Goal: Task Accomplishment & Management: Complete application form

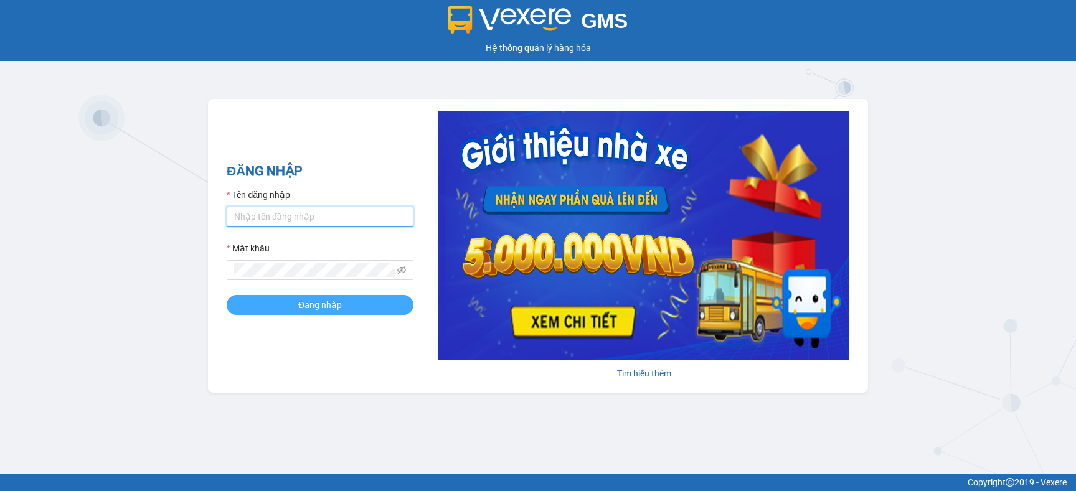
type input "an.khanhphong"
click at [358, 307] on button "Đăng nhập" at bounding box center [320, 305] width 187 height 20
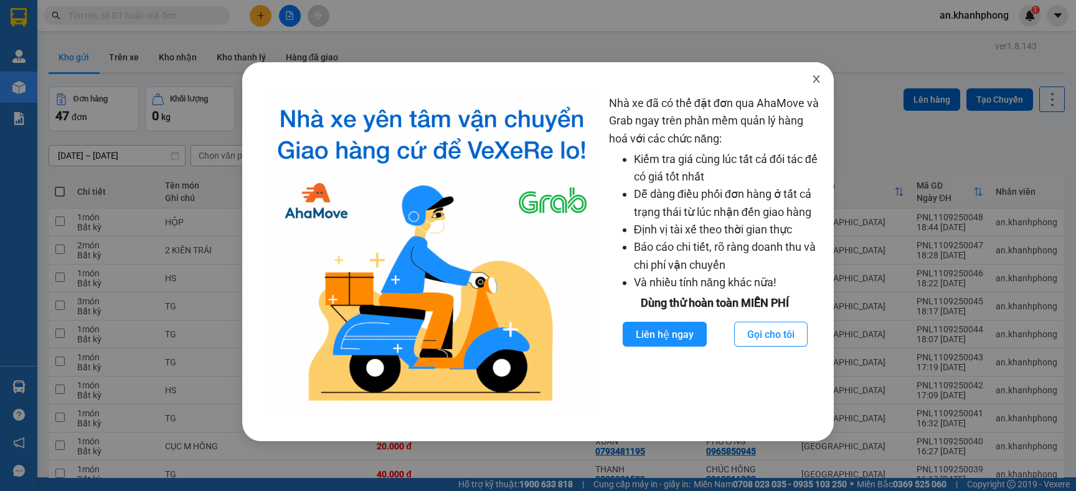
click at [821, 75] on icon "close" at bounding box center [817, 79] width 10 height 10
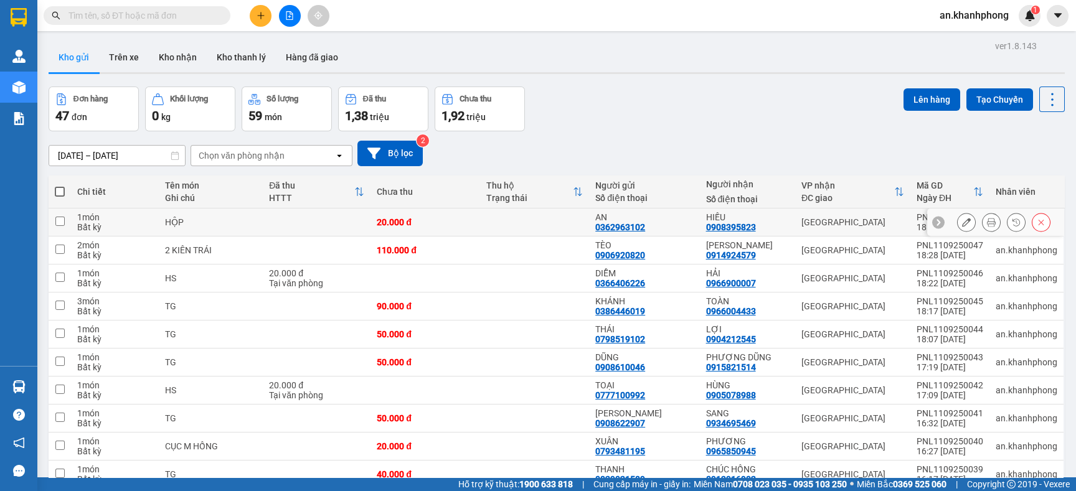
click at [260, 216] on td "HỘP" at bounding box center [211, 223] width 104 height 28
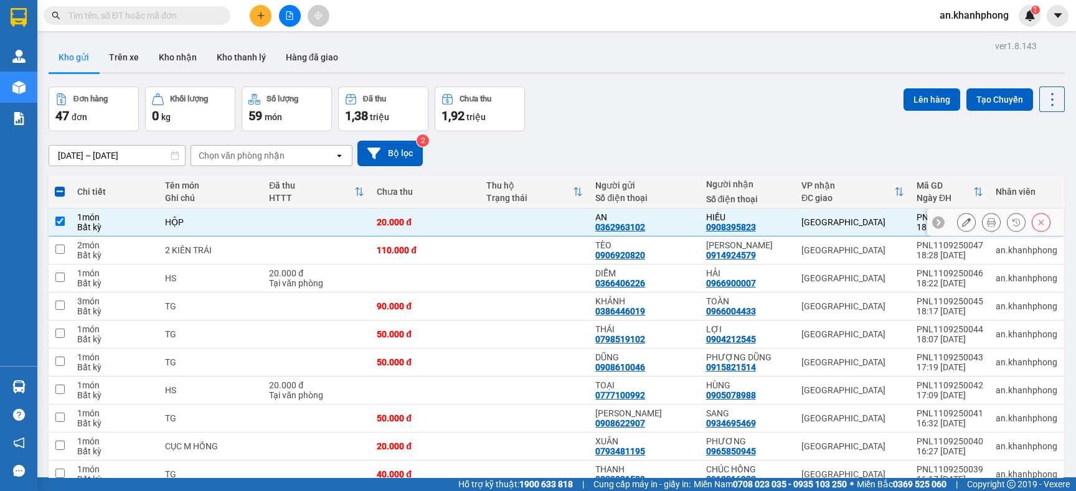
click at [836, 224] on div "[GEOGRAPHIC_DATA]" at bounding box center [853, 222] width 103 height 10
checkbox input "false"
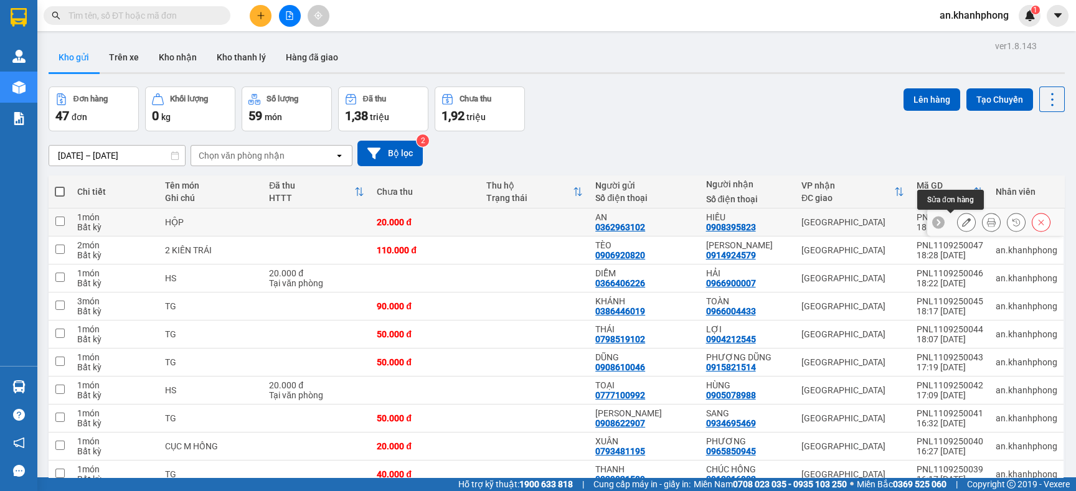
click at [962, 220] on icon at bounding box center [966, 222] width 9 height 9
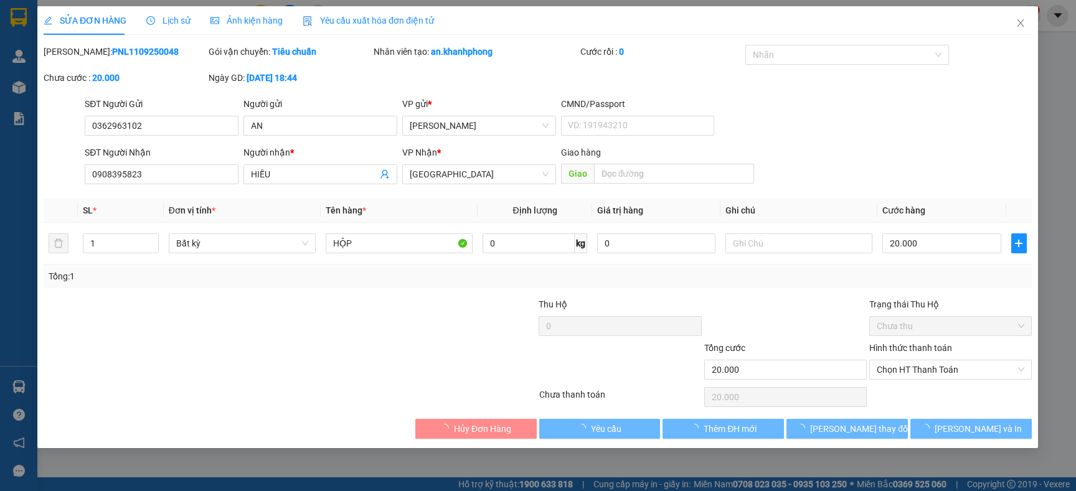
type input "0362963102"
type input "AN"
type input "0908395823"
type input "HIẾU"
type input "20.000"
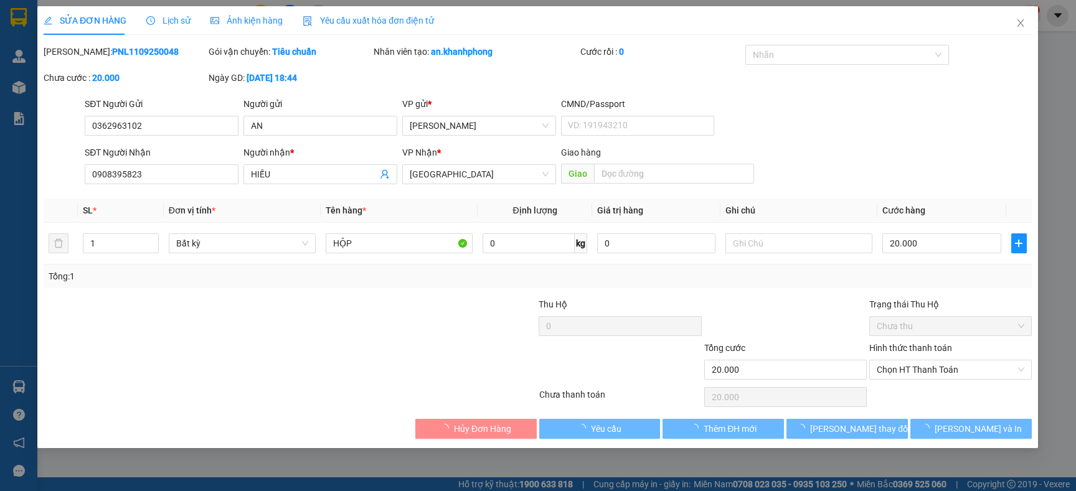
type input "20.000"
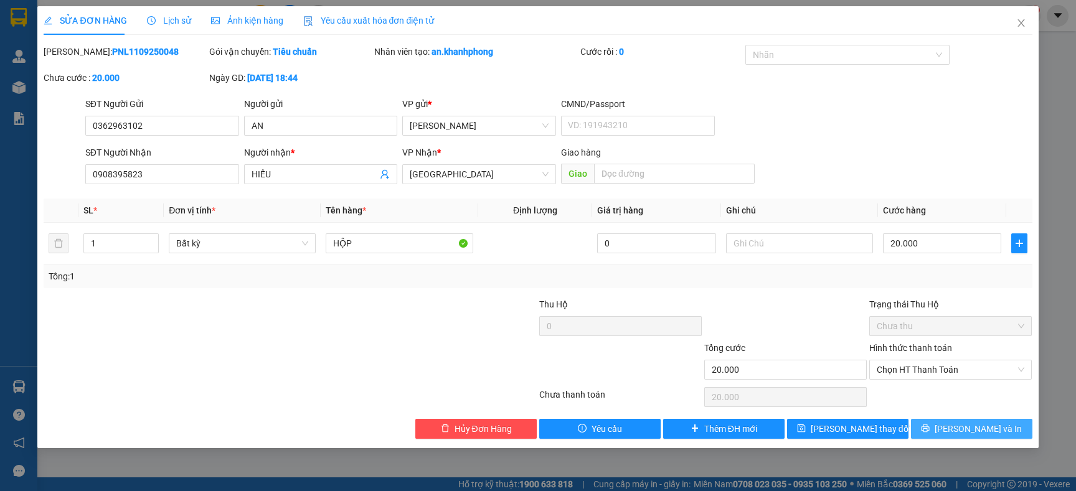
click at [977, 433] on span "[PERSON_NAME] và In" at bounding box center [978, 429] width 87 height 14
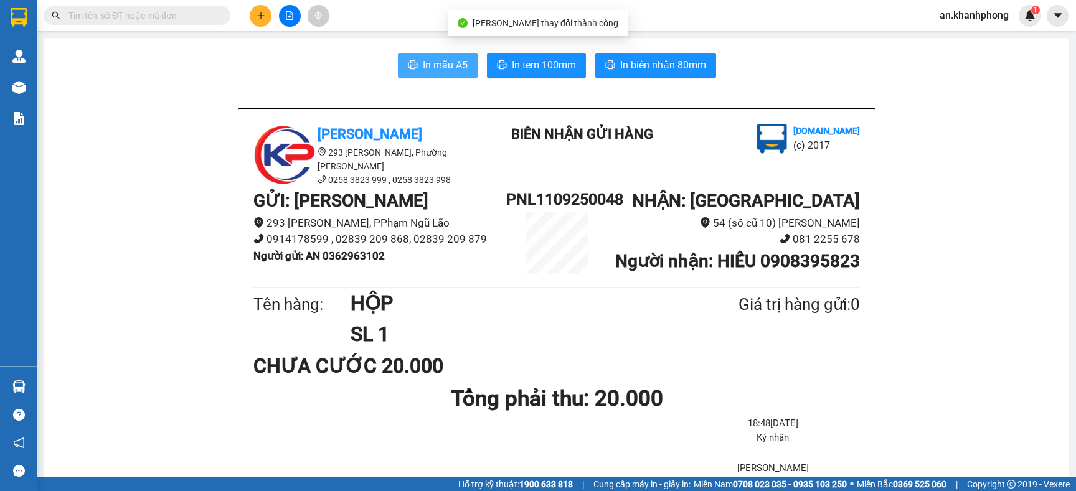
click at [423, 68] on span "In mẫu A5" at bounding box center [445, 65] width 45 height 16
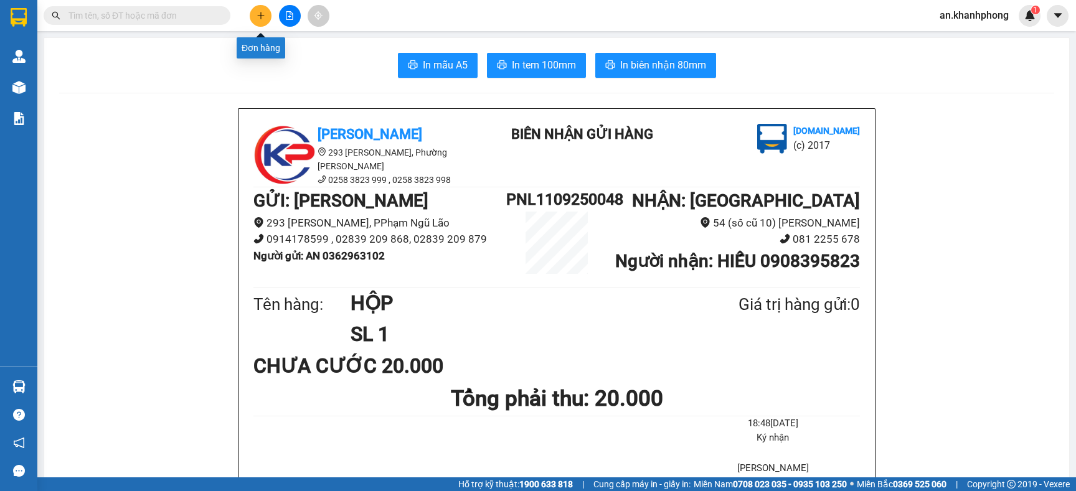
click at [267, 14] on button at bounding box center [261, 16] width 22 height 22
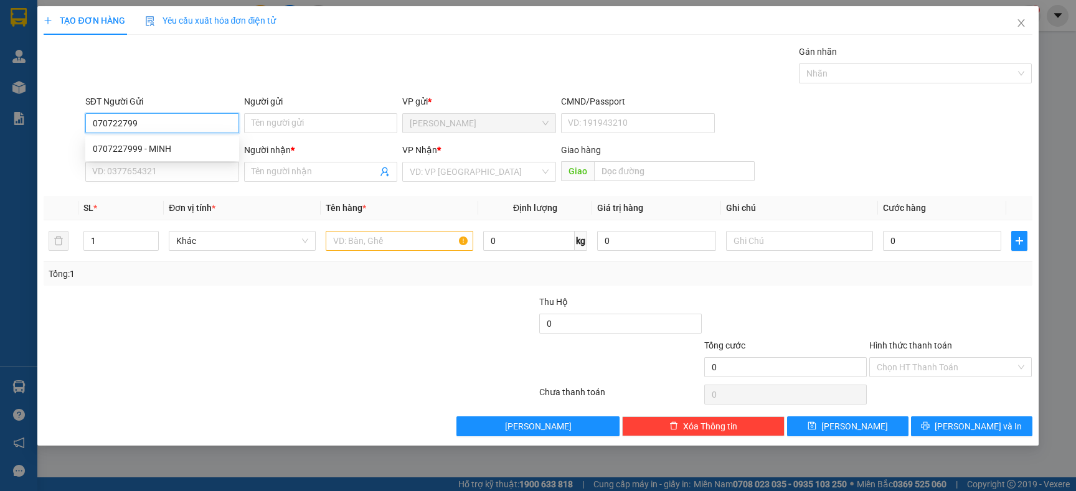
type input "0707227999"
click at [201, 149] on div "0707227999 - MINH" at bounding box center [162, 149] width 139 height 14
type input "MINH"
type input "0707227999"
click at [192, 175] on input "SĐT Người Nhận" at bounding box center [162, 172] width 154 height 20
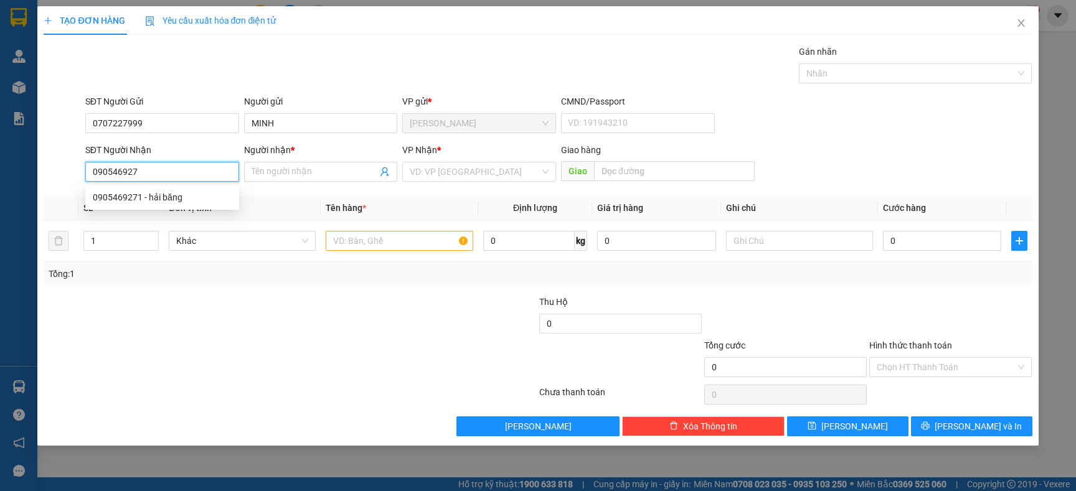
type input "0905469271"
click at [208, 200] on div "0905469271 - hải băng" at bounding box center [162, 198] width 139 height 14
type input "hải băng"
type input "0905469271"
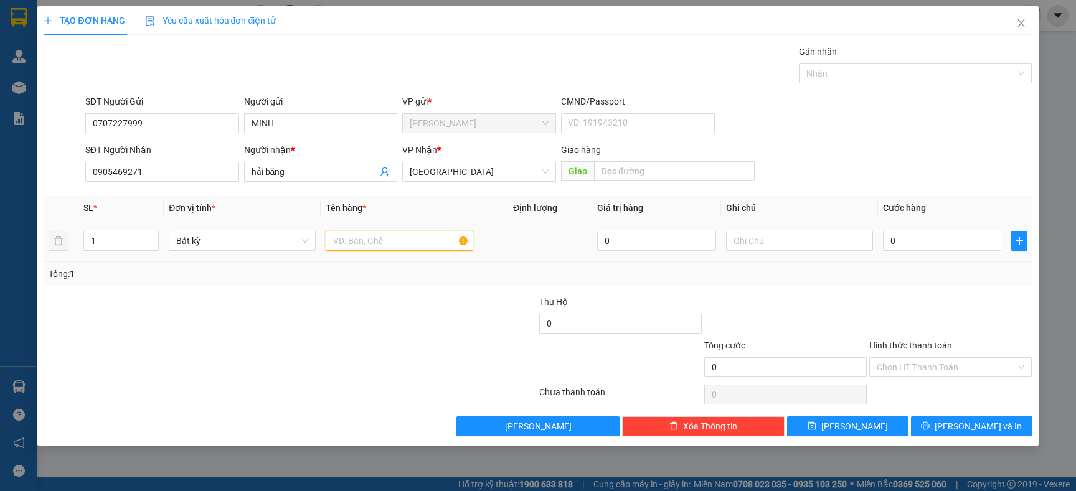
click at [398, 235] on input "text" at bounding box center [399, 241] width 147 height 20
type input "BỌC"
click at [922, 247] on input "0" at bounding box center [942, 241] width 118 height 20
type input "6"
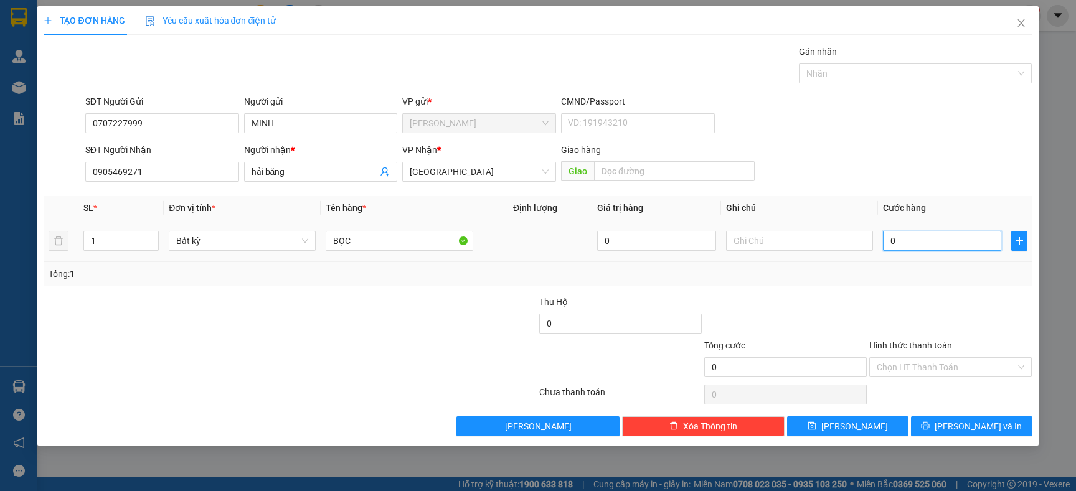
type input "6"
type input "60"
type input "60.000"
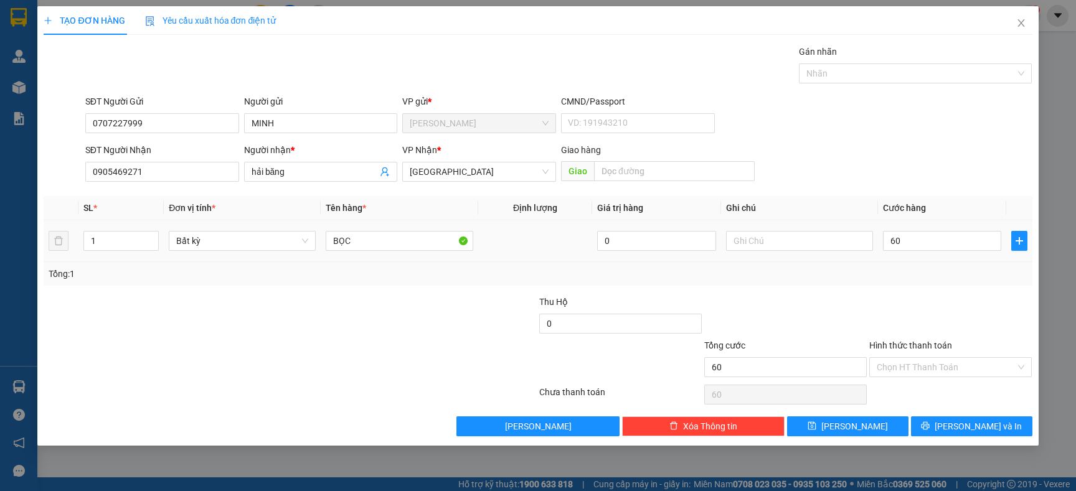
type input "60.000"
click at [922, 285] on div "Tổng: 1" at bounding box center [538, 274] width 988 height 24
click at [930, 427] on icon "printer" at bounding box center [925, 426] width 9 height 9
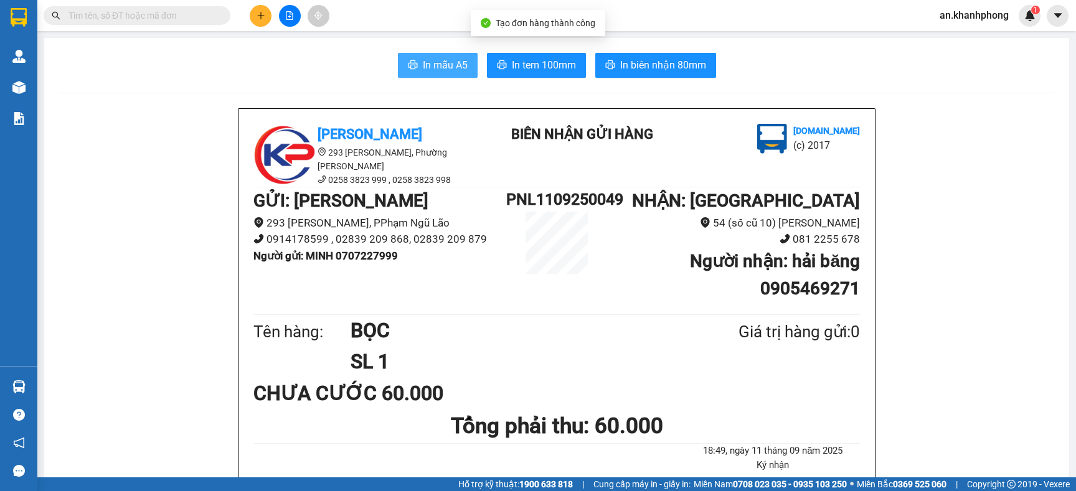
click at [439, 60] on span "In mẫu A5" at bounding box center [445, 65] width 45 height 16
click at [189, 22] on input "text" at bounding box center [142, 16] width 147 height 14
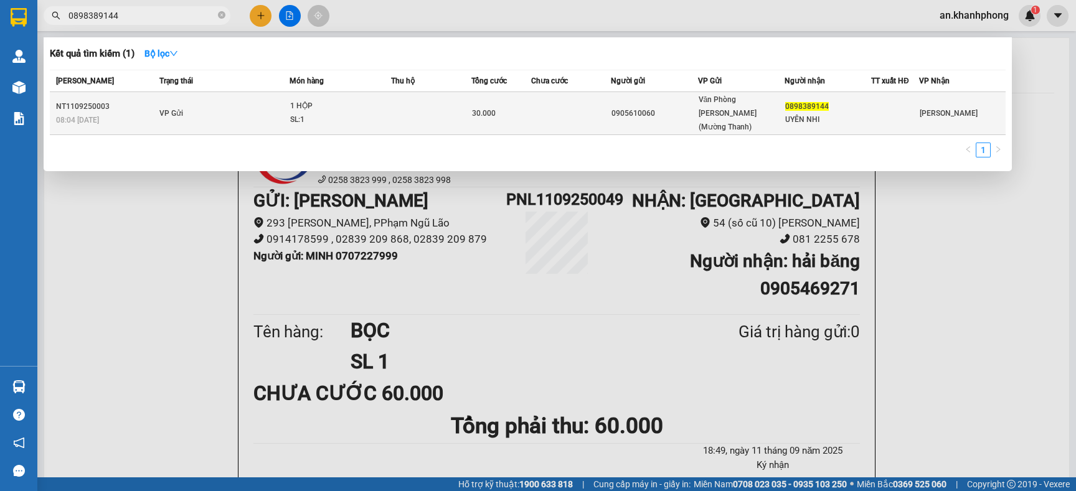
type input "0898389144"
click at [192, 103] on td "VP Gửi" at bounding box center [222, 113] width 133 height 43
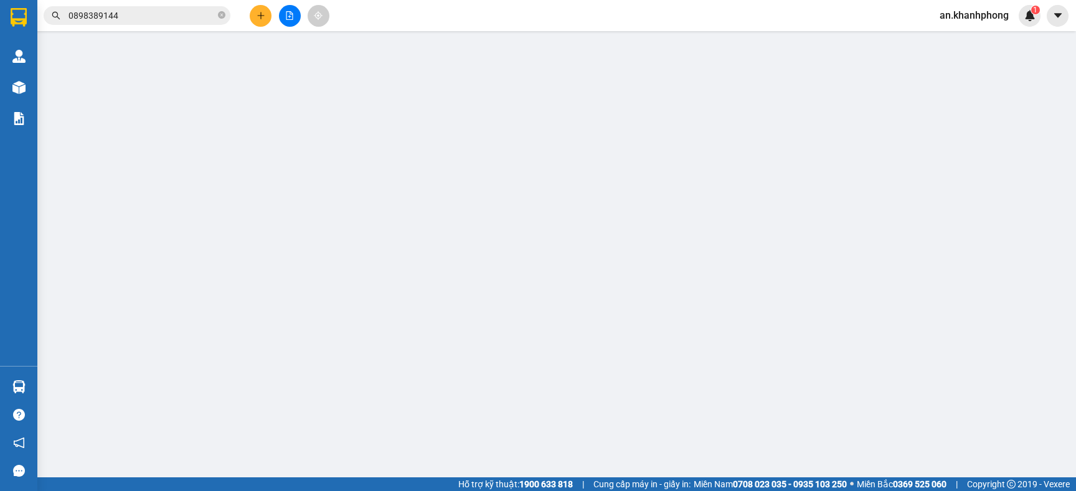
type input "0905610060"
type input "0898389144"
type input "UYÊN NHI"
type input "30.000"
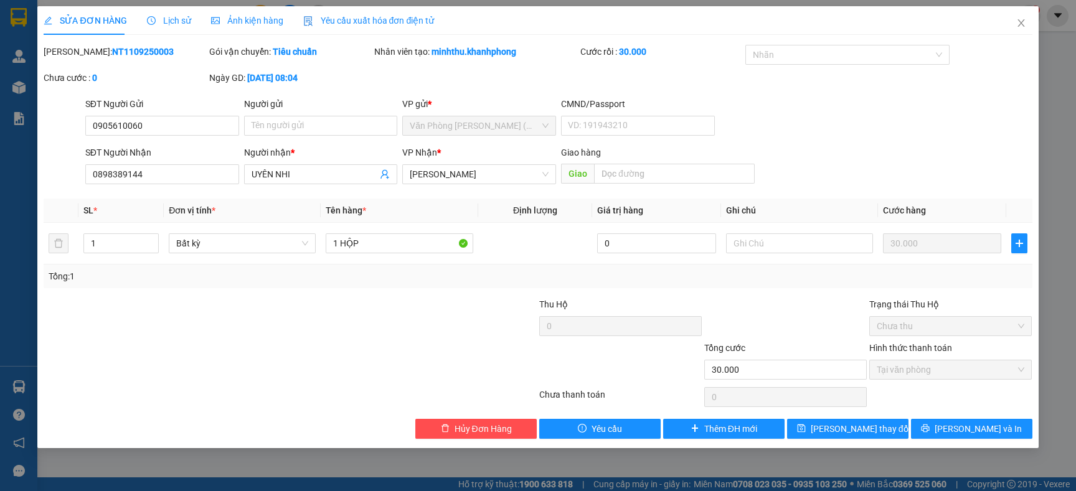
click at [433, 315] on div at bounding box center [455, 320] width 165 height 44
click at [1018, 26] on icon "close" at bounding box center [1022, 23] width 10 height 10
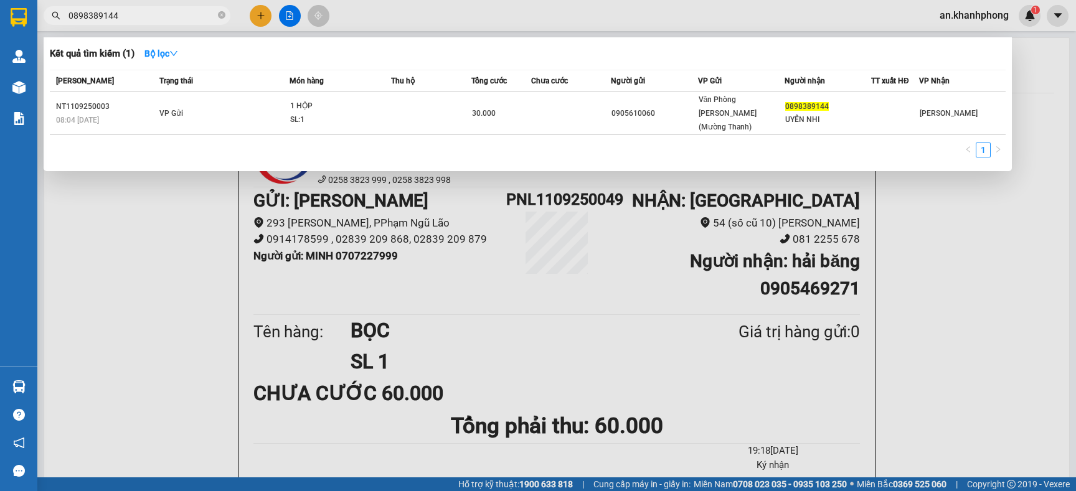
click at [154, 18] on input "0898389144" at bounding box center [142, 16] width 147 height 14
type input "0"
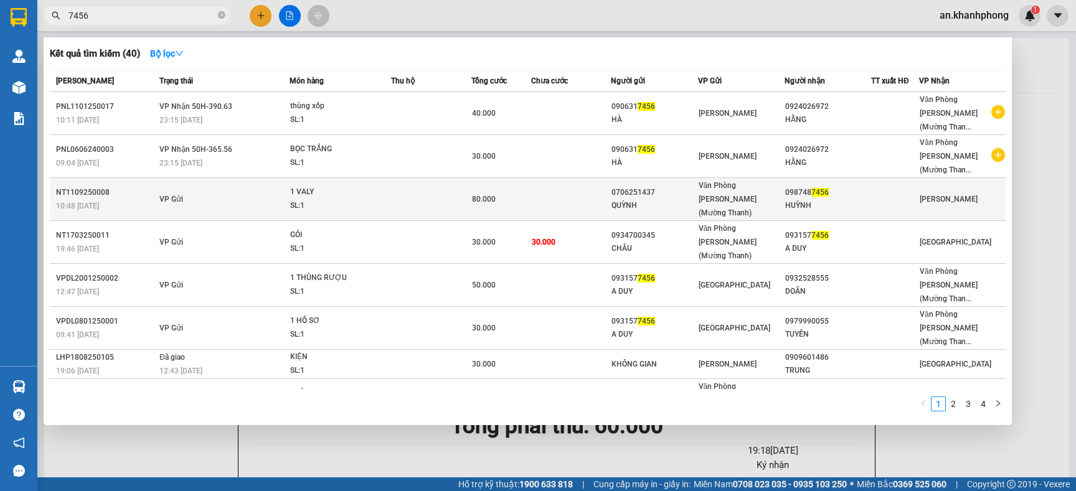
type input "7456"
click at [375, 199] on div "SL: 1" at bounding box center [336, 206] width 93 height 14
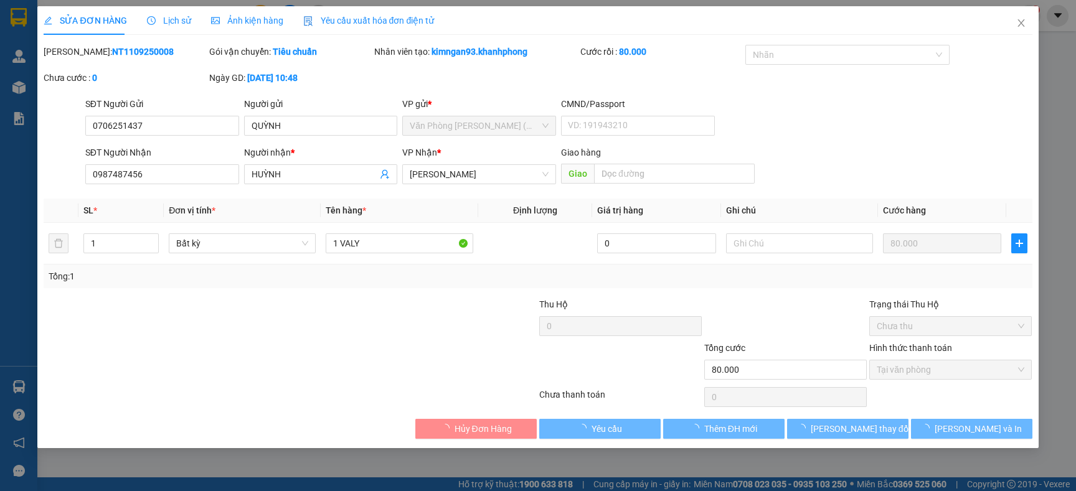
type input "0706251437"
type input "QUỲNH"
type input "0987487456"
type input "HUỲNH"
type input "80.000"
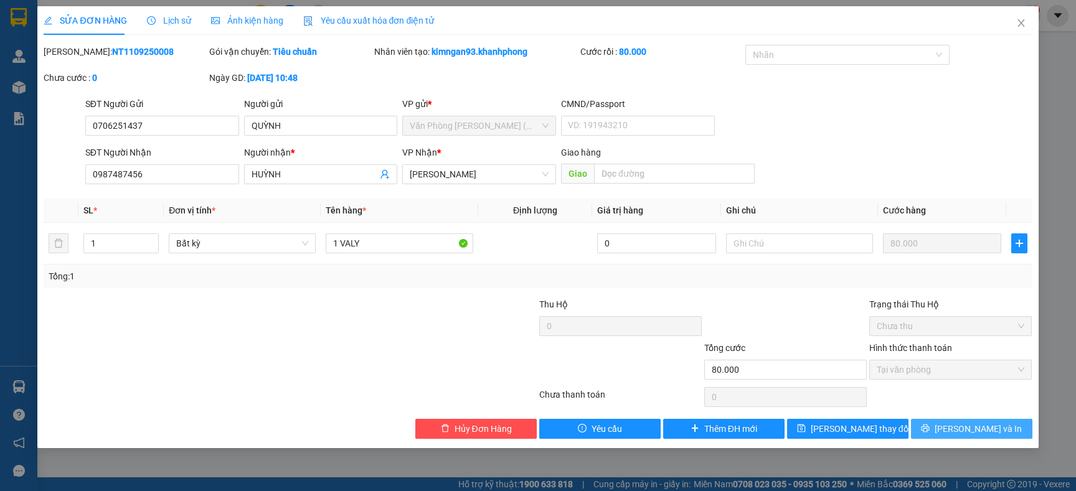
click at [963, 434] on span "Lưu và In" at bounding box center [978, 429] width 87 height 14
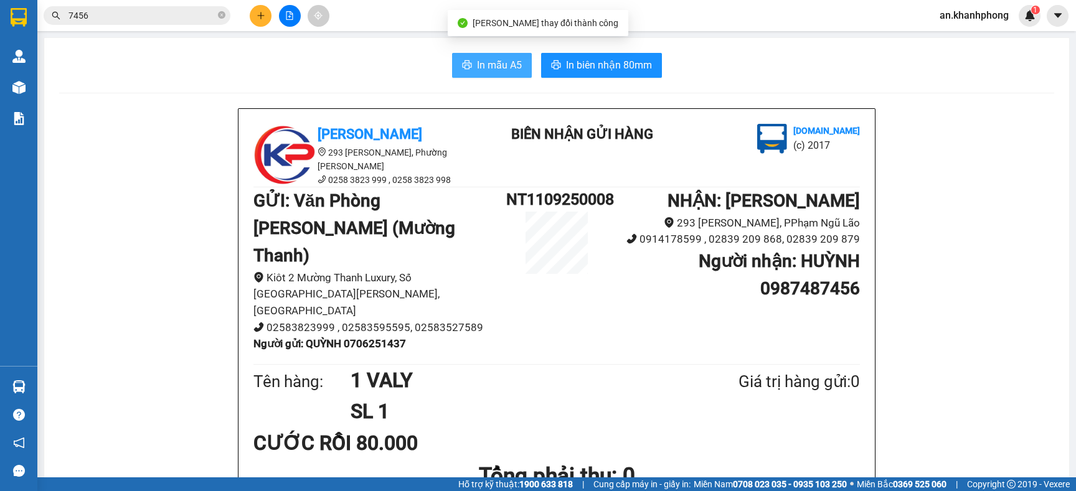
click at [478, 65] on span "In mẫu A5" at bounding box center [499, 65] width 45 height 16
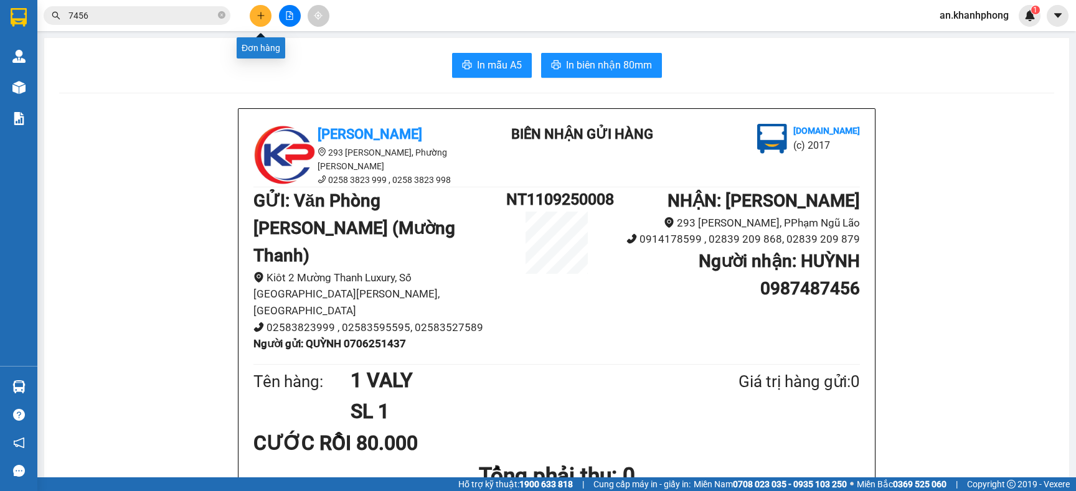
click at [252, 19] on button at bounding box center [261, 16] width 22 height 22
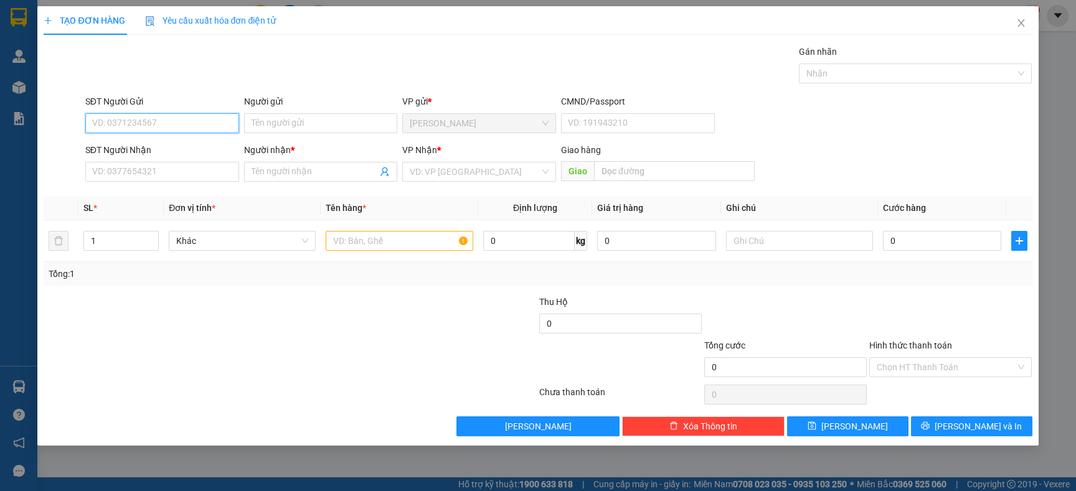
click at [164, 118] on input "SĐT Người Gửi" at bounding box center [162, 123] width 154 height 20
type input "0932427077"
click at [177, 146] on div "0932427077 - YẾN" at bounding box center [162, 149] width 139 height 14
type input "YẾN"
type input "0932427077"
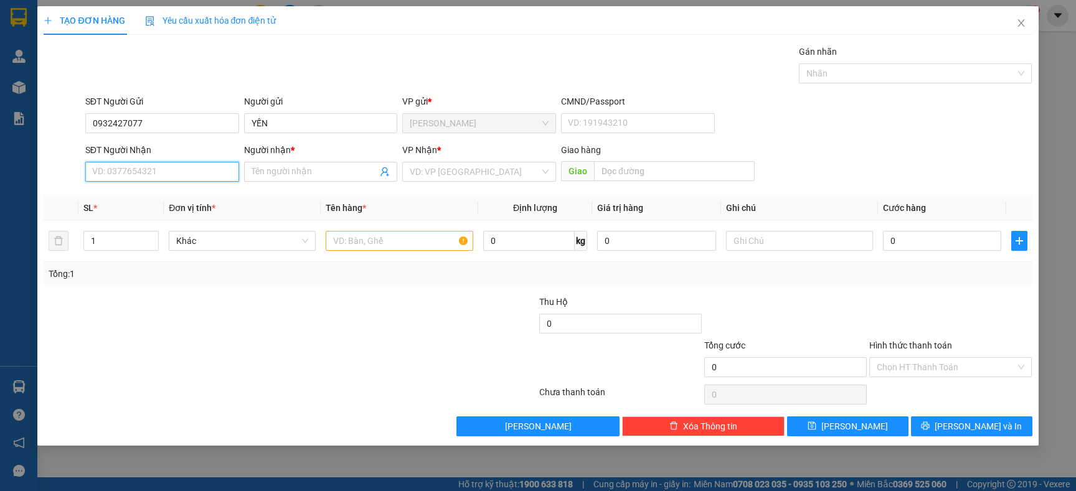
click at [181, 173] on input "SĐT Người Nhận" at bounding box center [162, 172] width 154 height 20
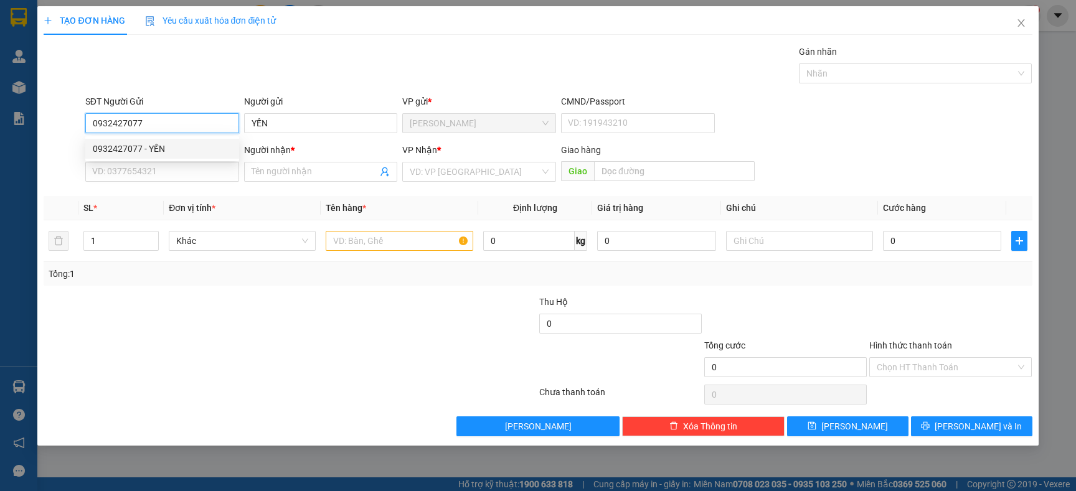
drag, startPoint x: 108, startPoint y: 125, endPoint x: 48, endPoint y: 132, distance: 60.3
click at [48, 132] on div "SĐT Người Gửi 0932427077 Người gửi YẾN VP gửi * Phạm Ngũ Lão CMND/Passport VD: …" at bounding box center [537, 117] width 991 height 44
click at [159, 173] on input "SĐT Người Nhận" at bounding box center [162, 172] width 154 height 20
paste input "0932427077"
type input "0932427077"
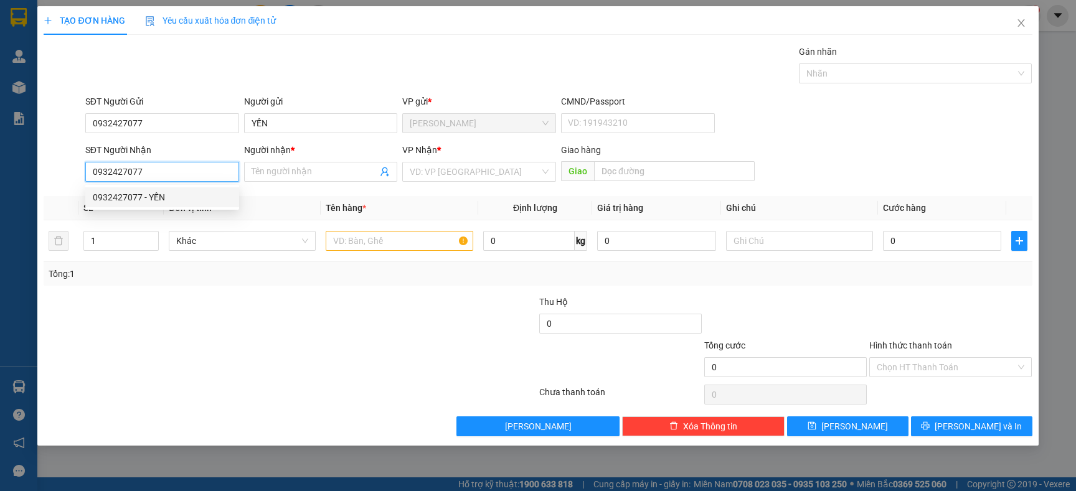
click at [158, 200] on div "0932427077 - YẾN" at bounding box center [162, 198] width 139 height 14
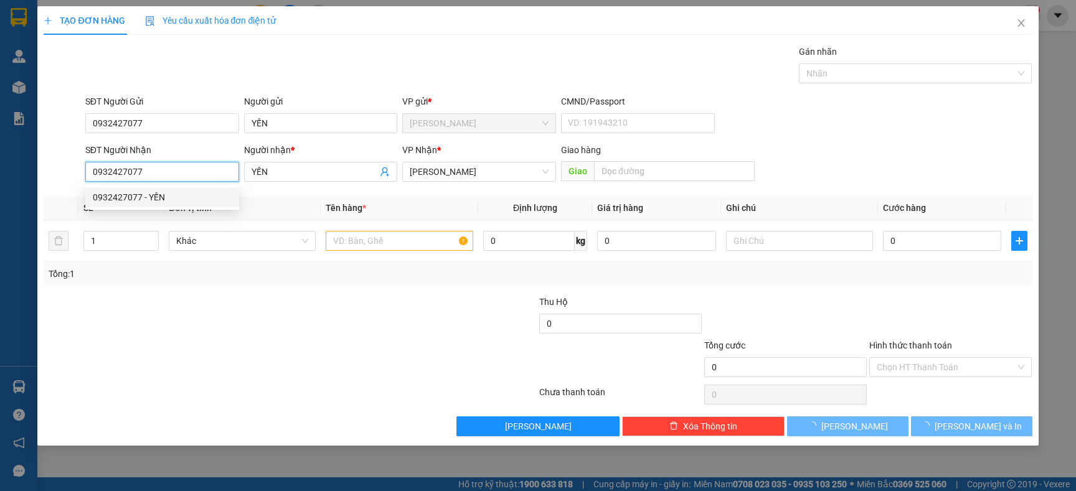
type input "YẾN"
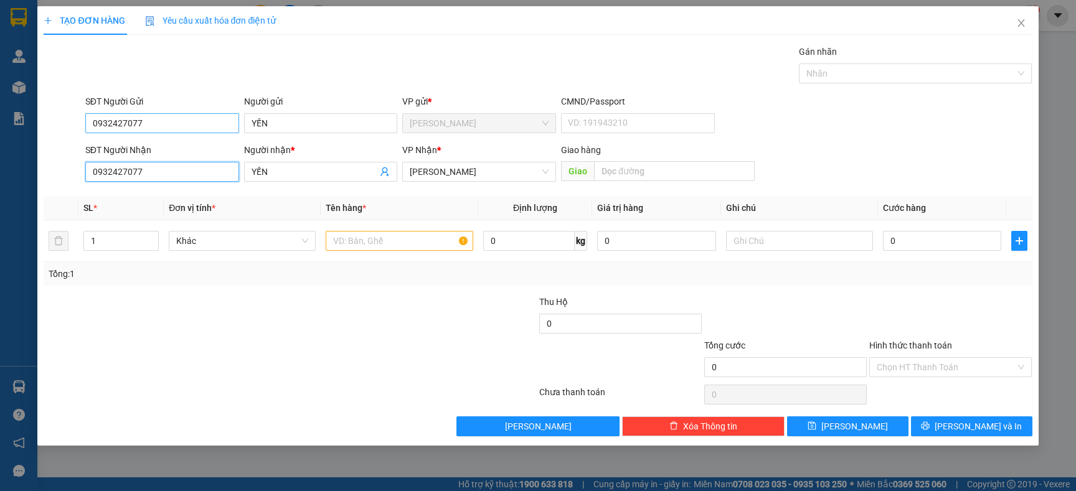
type input "0932427077"
click at [170, 132] on input "0932427077" at bounding box center [162, 123] width 154 height 20
type input "0941552407"
click at [285, 118] on input "YẾN" at bounding box center [321, 123] width 154 height 20
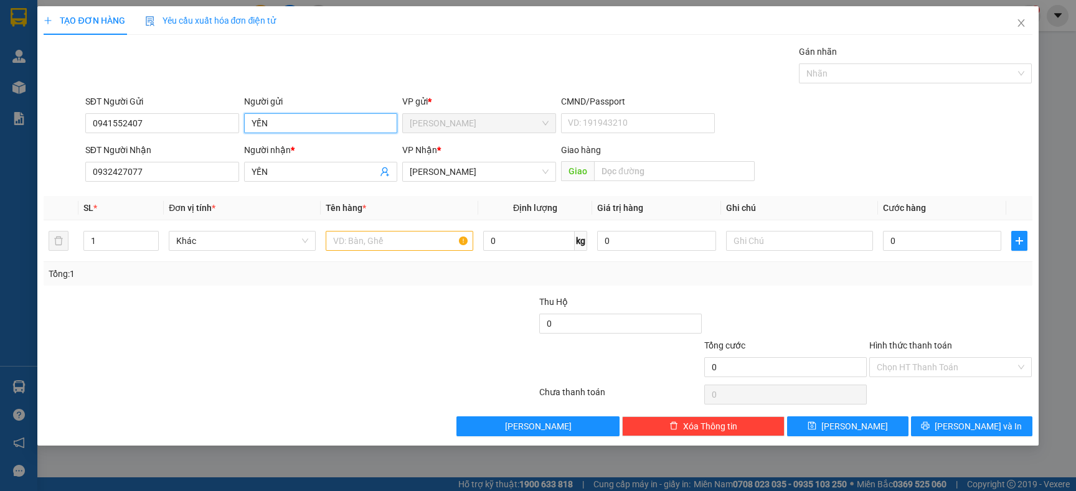
click at [285, 118] on input "YẾN" at bounding box center [321, 123] width 154 height 20
type input "TIỂU YẾN"
click at [420, 251] on div at bounding box center [399, 241] width 147 height 25
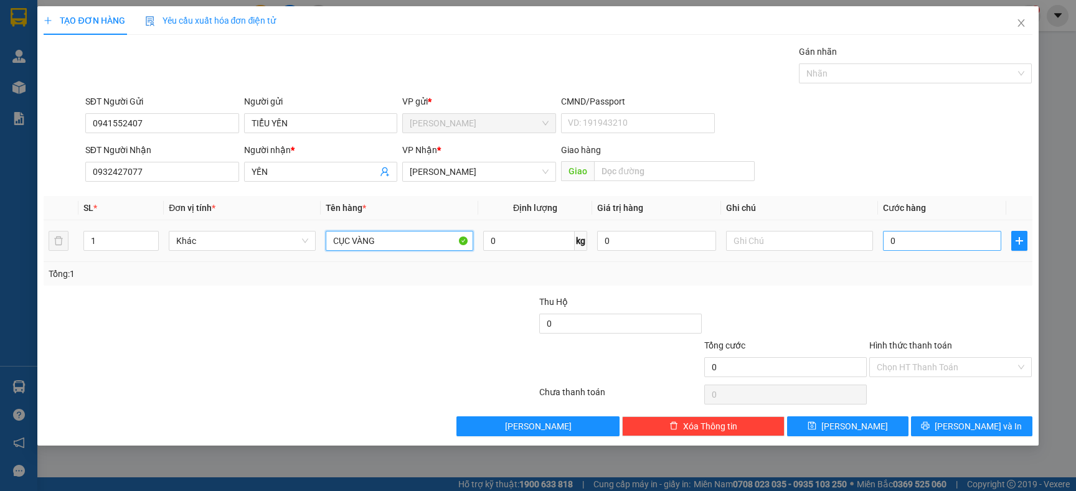
type input "CỤC VÀNG"
click at [915, 243] on input "0" at bounding box center [942, 241] width 118 height 20
type input "2"
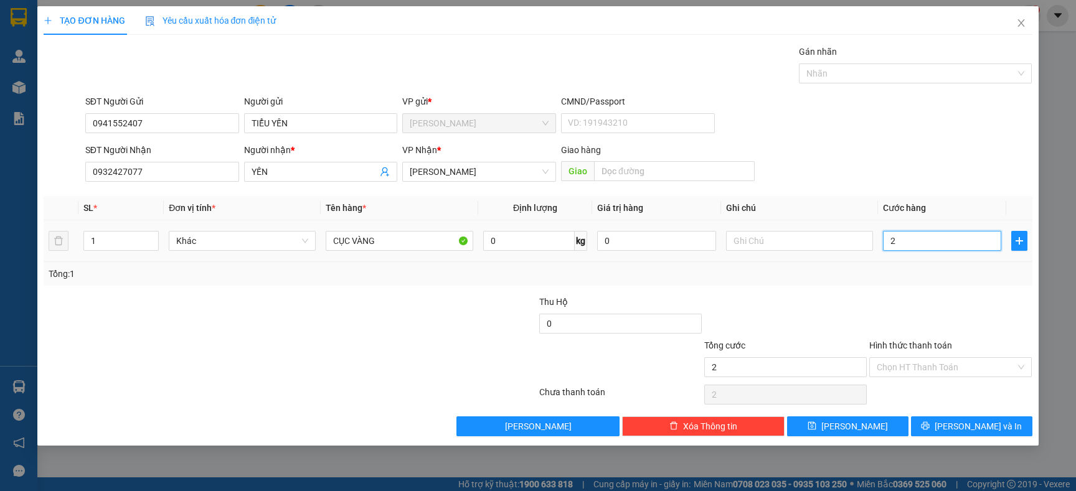
type input "20"
click at [518, 173] on span "Phạm Ngũ Lão" at bounding box center [479, 172] width 139 height 19
type input "20.000"
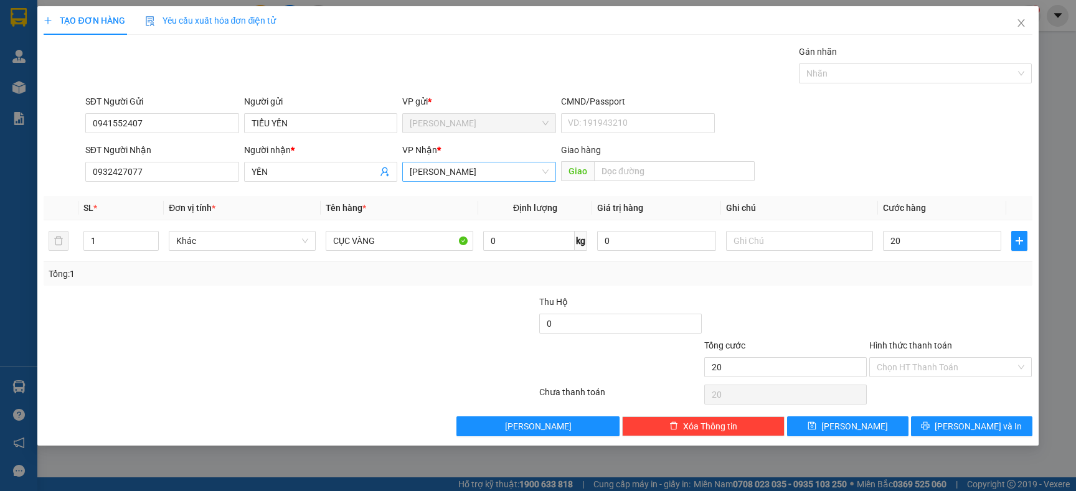
type input "20.000"
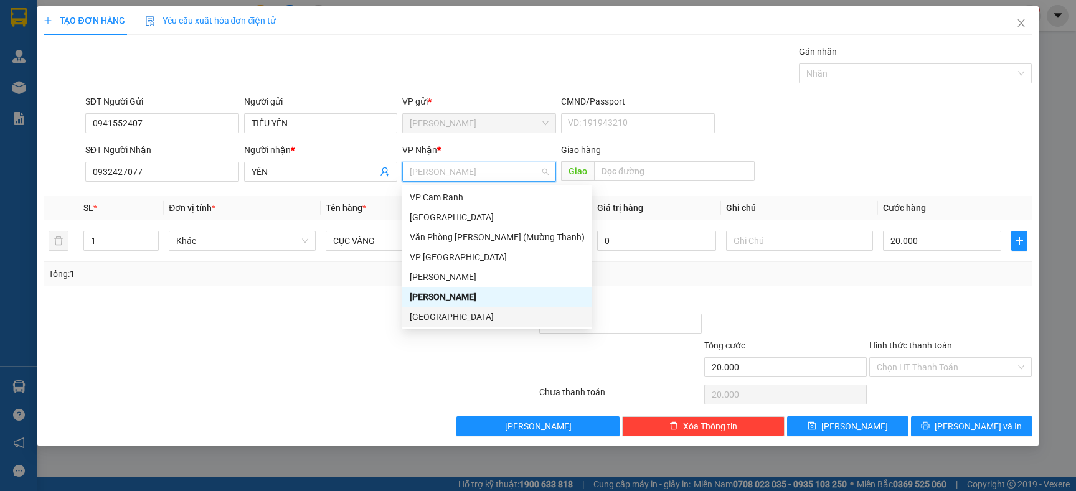
click at [443, 318] on div "Nha Trang" at bounding box center [497, 317] width 175 height 14
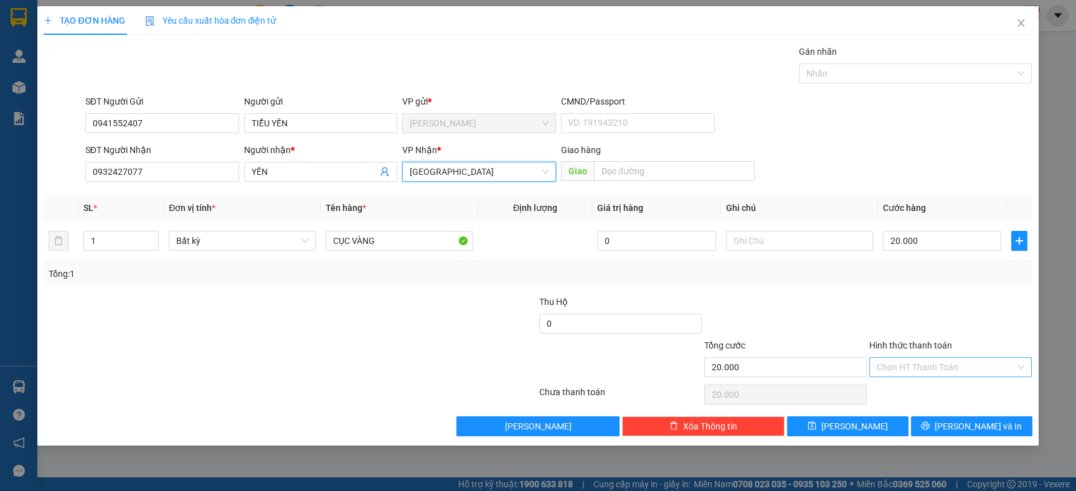
click at [919, 373] on input "Hình thức thanh toán" at bounding box center [946, 367] width 139 height 19
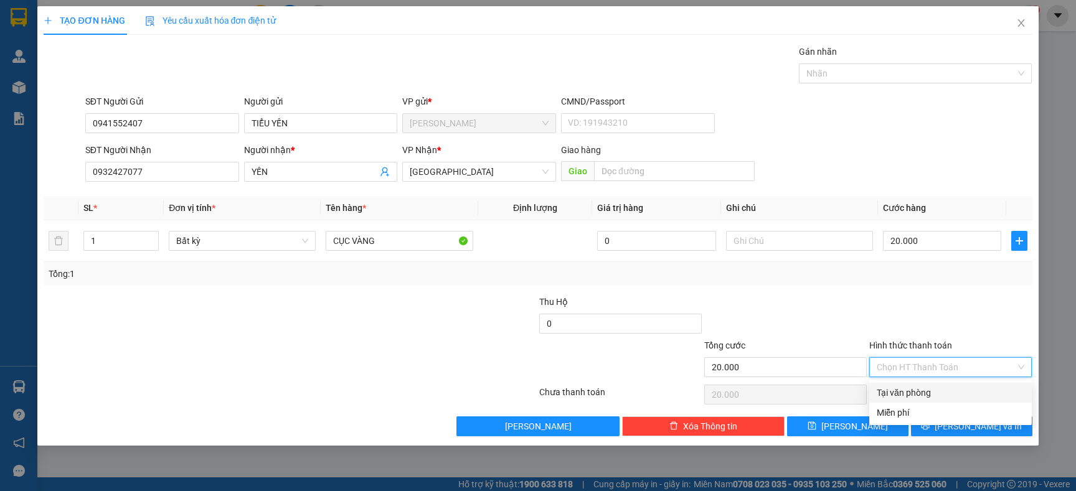
click at [921, 391] on div "Tại văn phòng" at bounding box center [951, 393] width 148 height 14
type input "0"
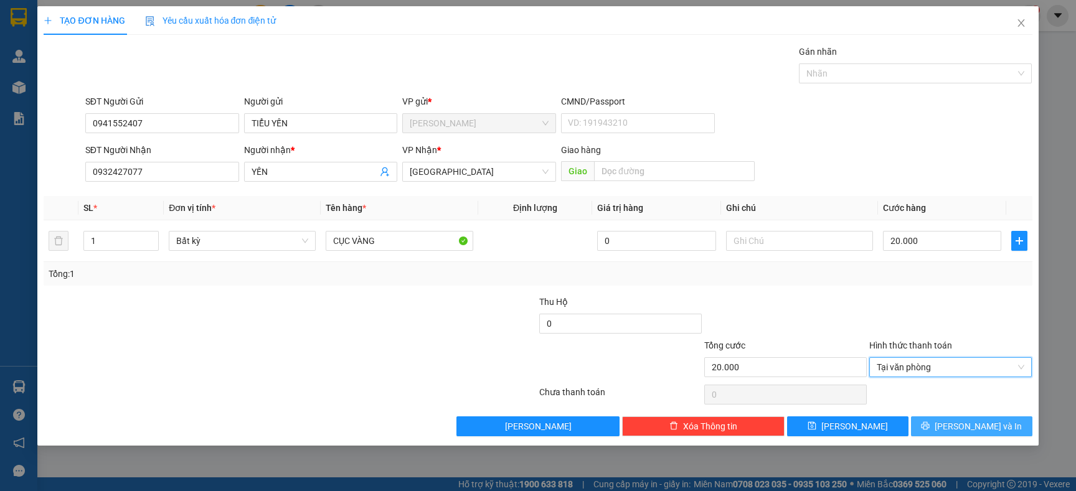
click at [952, 420] on button "Lưu và In" at bounding box center [971, 427] width 121 height 20
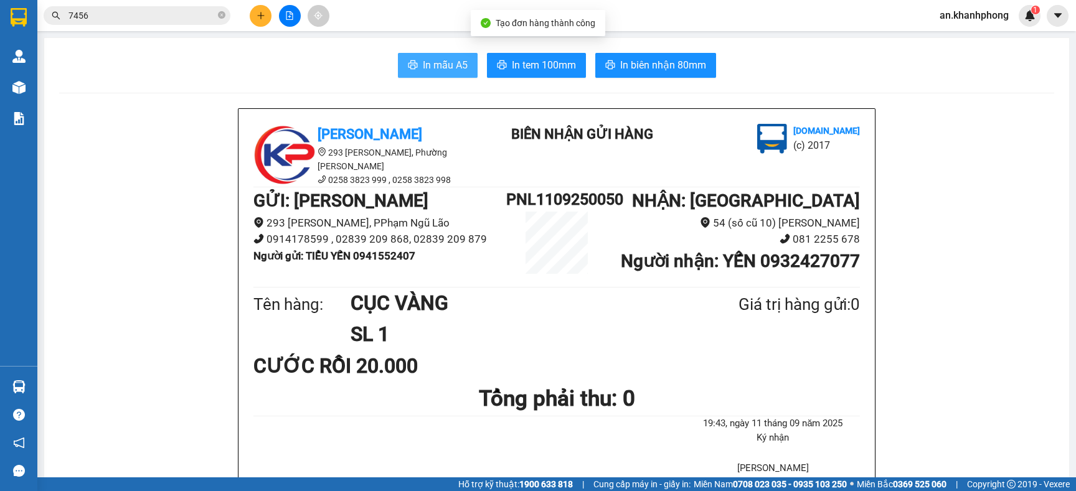
click at [424, 57] on button "In mẫu A5" at bounding box center [438, 65] width 80 height 25
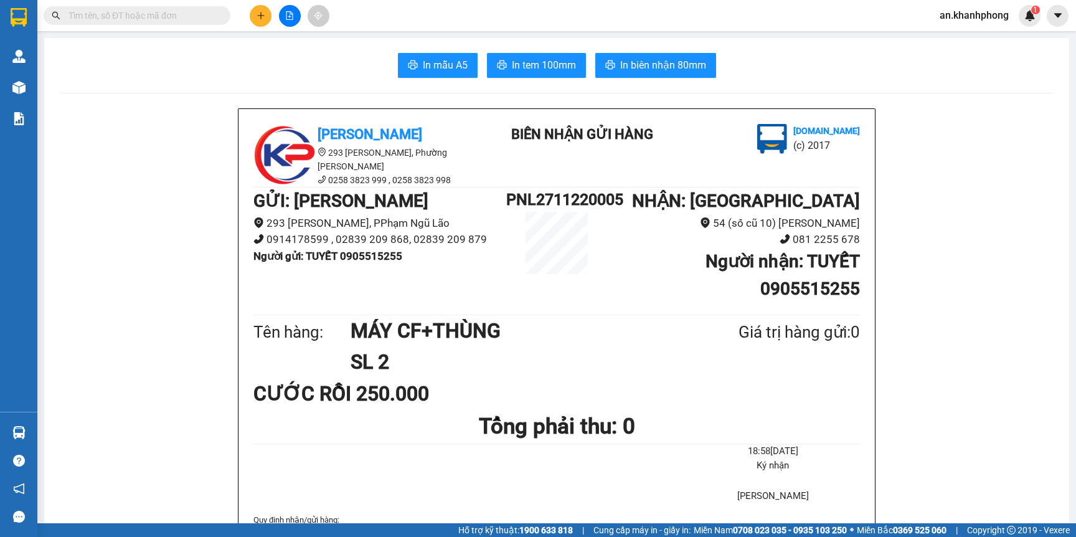
click at [231, 16] on div at bounding box center [121, 15] width 243 height 19
click at [187, 17] on input "text" at bounding box center [142, 16] width 147 height 14
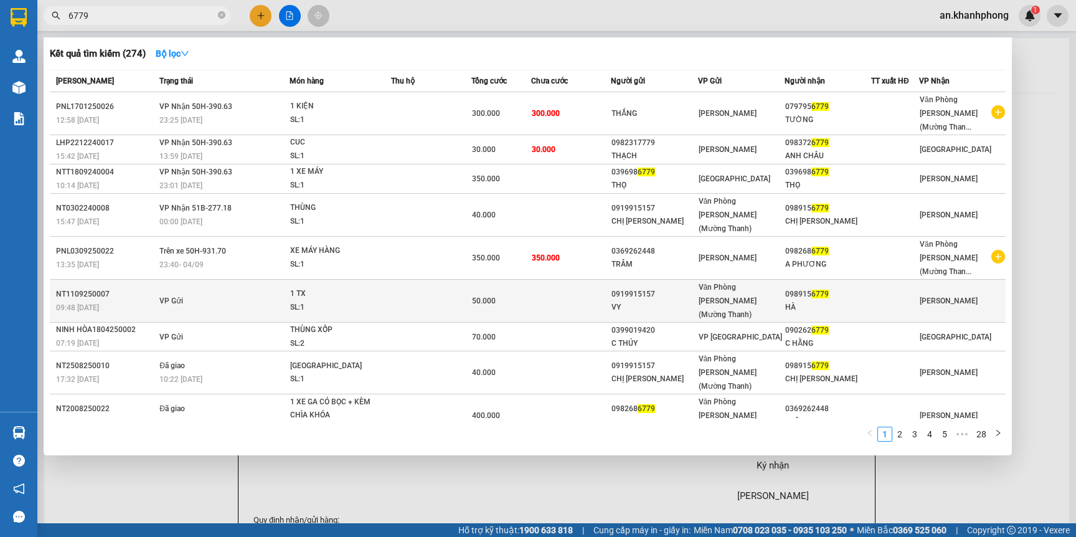
type input "6779"
click at [115, 301] on div "09:48 - 11/09" at bounding box center [106, 308] width 100 height 14
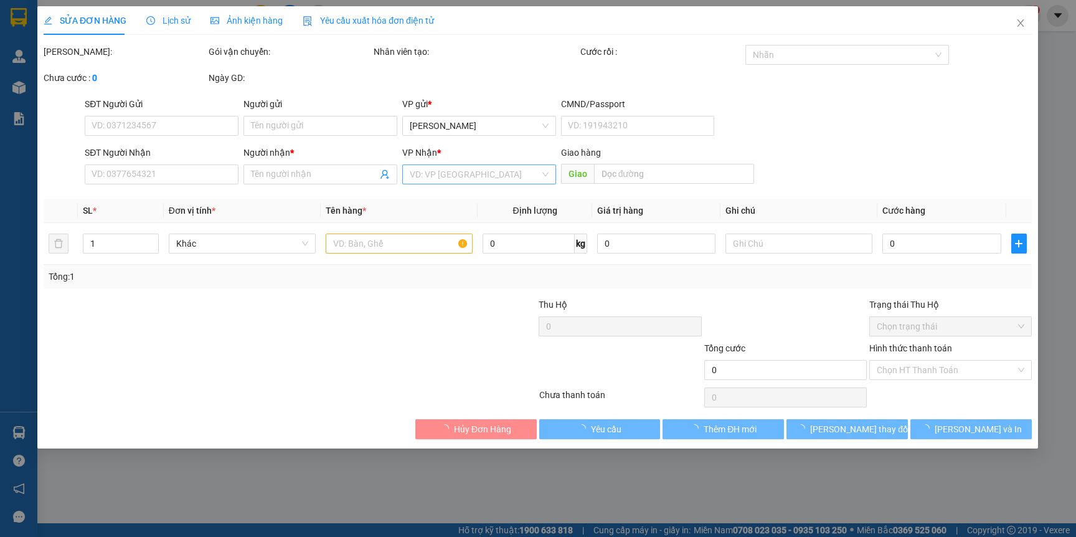
type input "0919915157"
type input "VY"
type input "0989156779"
type input "HÀ"
type input "50.000"
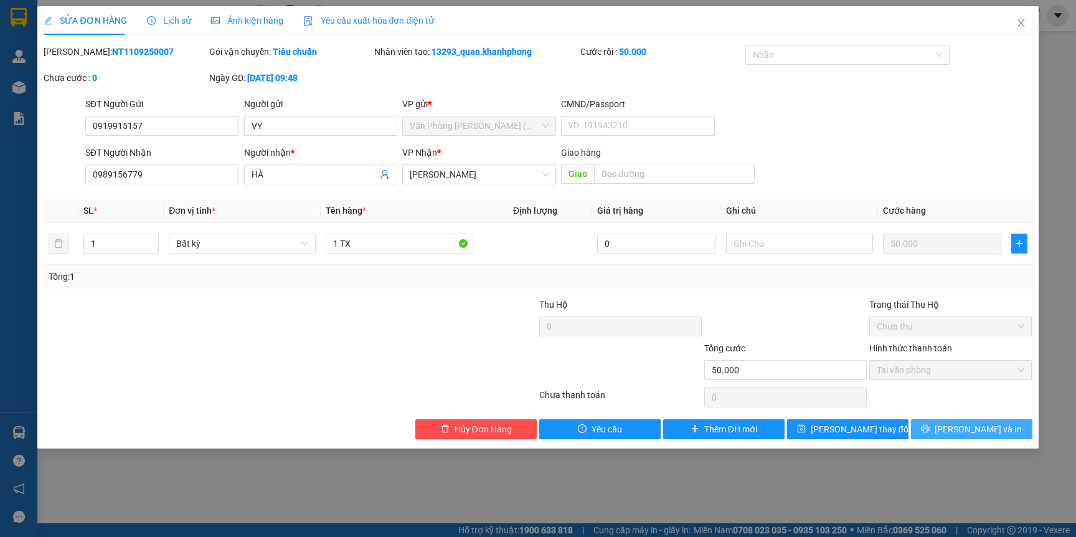
click at [970, 429] on span "[PERSON_NAME] và In" at bounding box center [978, 429] width 87 height 14
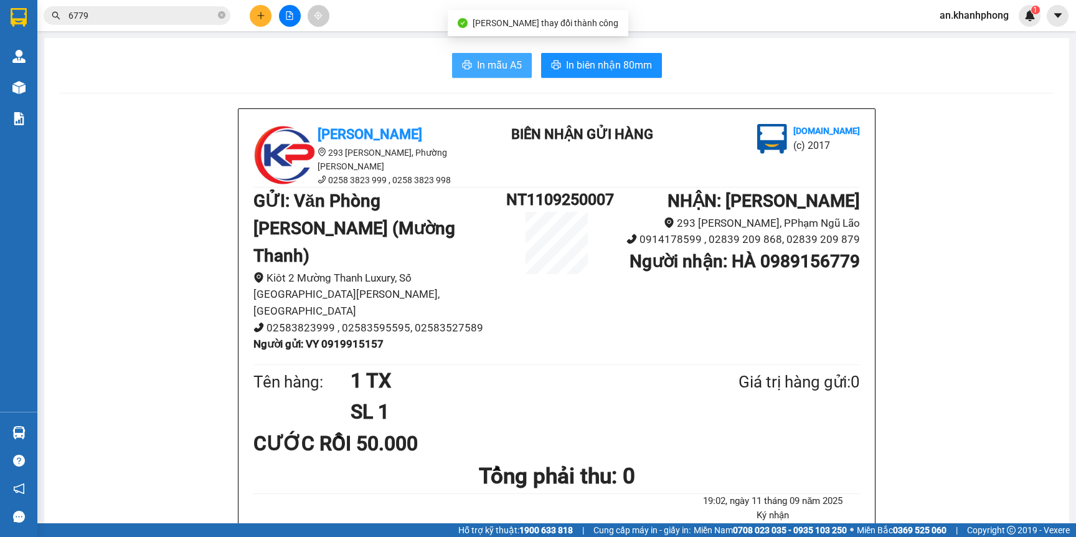
click at [504, 70] on span "In mẫu A5" at bounding box center [499, 65] width 45 height 16
